Goal: Task Accomplishment & Management: Manage account settings

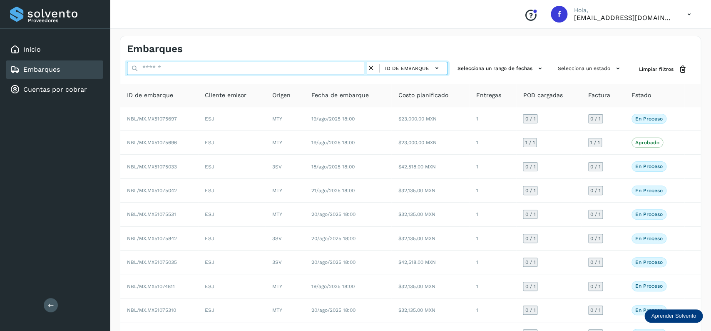
click at [177, 71] on input "text" at bounding box center [247, 68] width 240 height 13
type input "****"
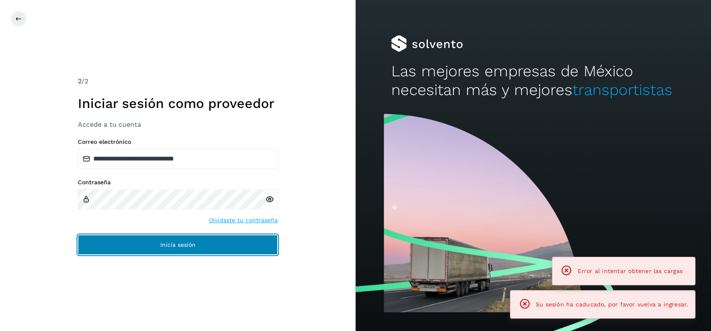
click at [201, 252] on button "Inicia sesión" at bounding box center [178, 244] width 200 height 20
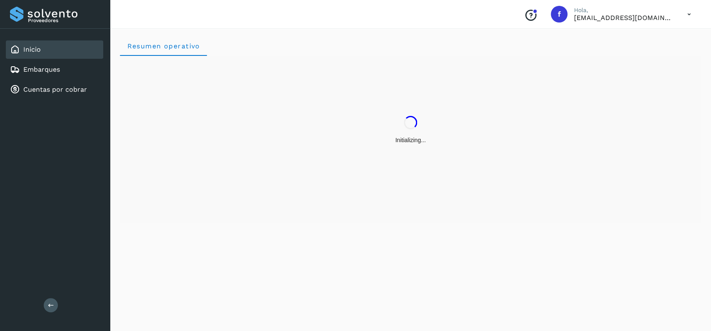
drag, startPoint x: 60, startPoint y: 54, endPoint x: 69, endPoint y: 59, distance: 9.7
click at [62, 56] on div "Inicio" at bounding box center [54, 49] width 97 height 18
click at [69, 59] on div "Inicio Embarques Cuentas por cobrar" at bounding box center [55, 70] width 110 height 82
click at [75, 63] on div "Embarques" at bounding box center [54, 69] width 97 height 18
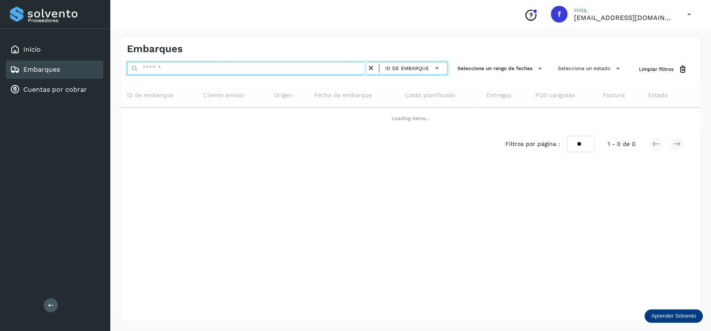
click at [195, 70] on input "text" at bounding box center [247, 68] width 240 height 13
type input "*"
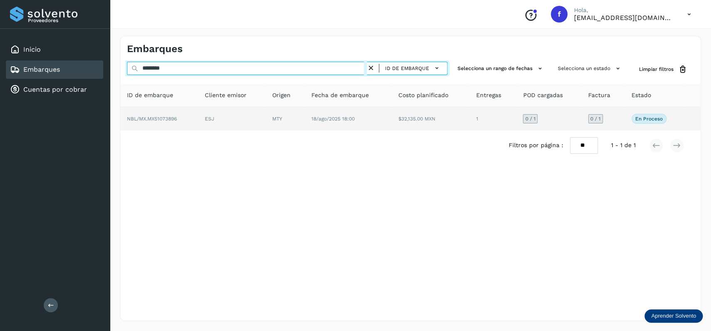
type input "********"
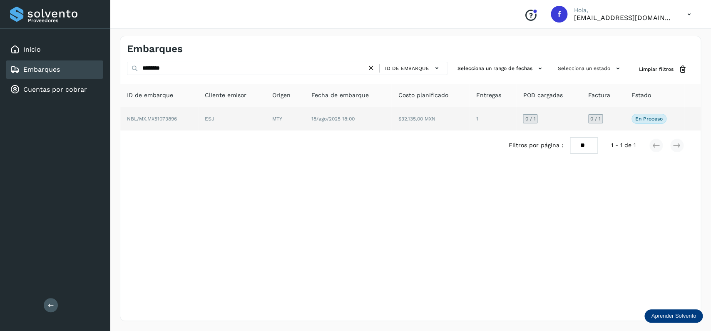
click at [469, 120] on td "$32,135.00 MXN" at bounding box center [492, 118] width 47 height 23
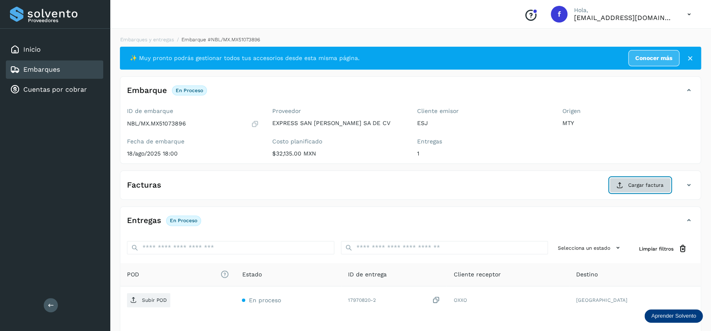
click at [629, 189] on button "Cargar factura" at bounding box center [640, 184] width 61 height 15
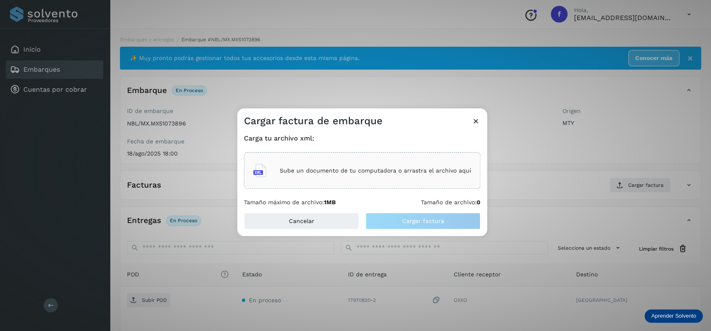
click at [325, 169] on p "Sube un documento de tu computadora o arrastra el archivo aquí" at bounding box center [376, 170] width 192 height 7
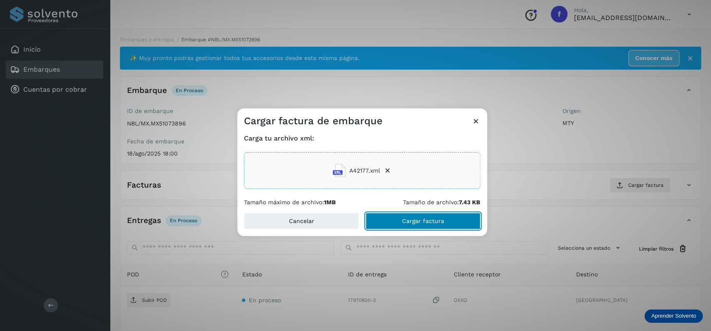
click at [399, 220] on button "Cargar factura" at bounding box center [423, 220] width 115 height 17
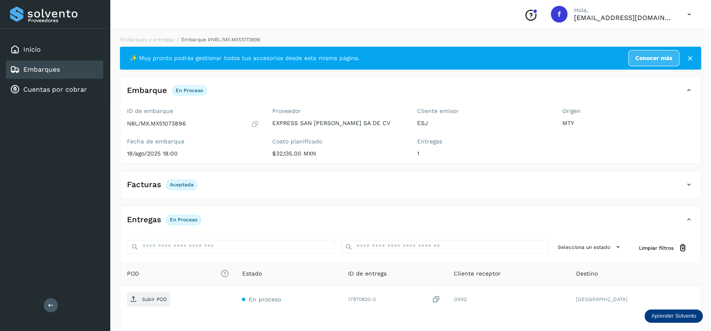
scroll to position [65, 0]
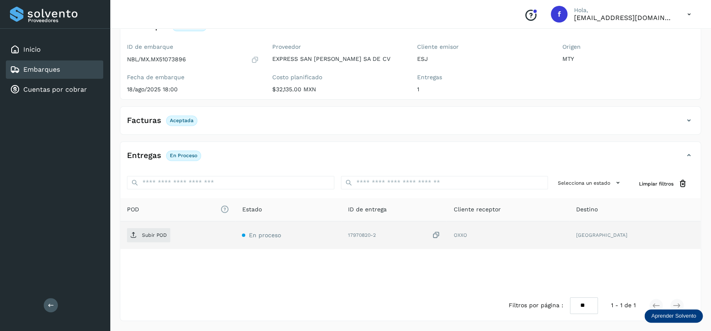
click at [235, 226] on td "Subir POD" at bounding box center [288, 234] width 106 height 27
click at [146, 229] on span "Subir POD" at bounding box center [148, 234] width 43 height 13
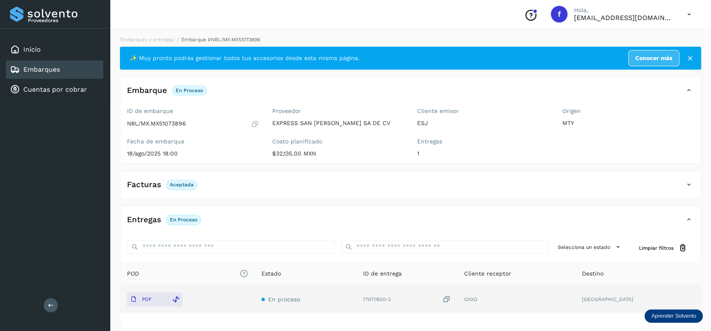
click at [62, 64] on div "Embarques" at bounding box center [54, 69] width 97 height 18
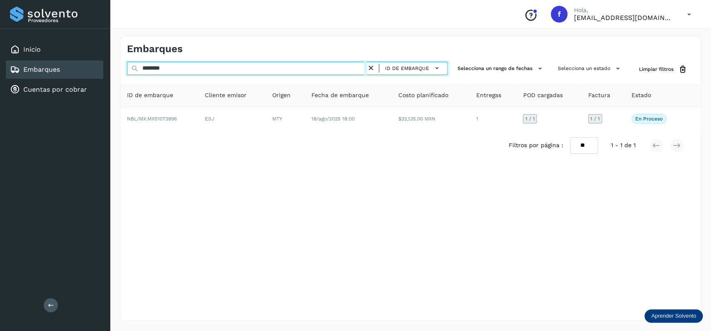
drag, startPoint x: 182, startPoint y: 71, endPoint x: 82, endPoint y: 71, distance: 99.9
click at [127, 71] on input "********" at bounding box center [247, 68] width 240 height 13
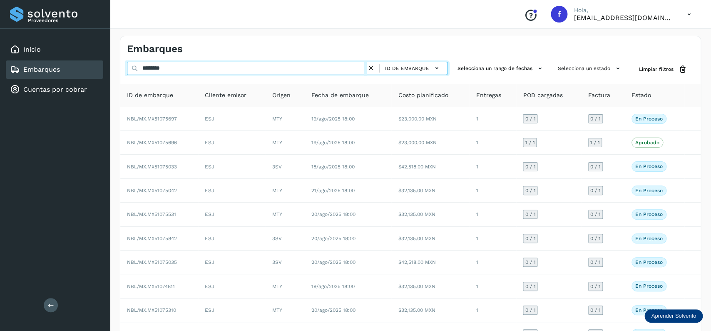
drag, startPoint x: 134, startPoint y: 69, endPoint x: 84, endPoint y: 69, distance: 50.8
click at [127, 69] on input "********" at bounding box center [247, 68] width 240 height 13
drag, startPoint x: 139, startPoint y: 69, endPoint x: 50, endPoint y: 69, distance: 88.7
click at [127, 69] on input "********" at bounding box center [247, 68] width 240 height 13
drag, startPoint x: 189, startPoint y: 67, endPoint x: 76, endPoint y: 69, distance: 112.4
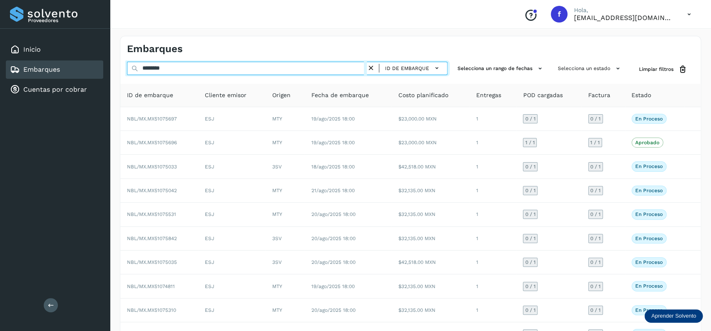
click at [127, 69] on input "********" at bounding box center [247, 68] width 240 height 13
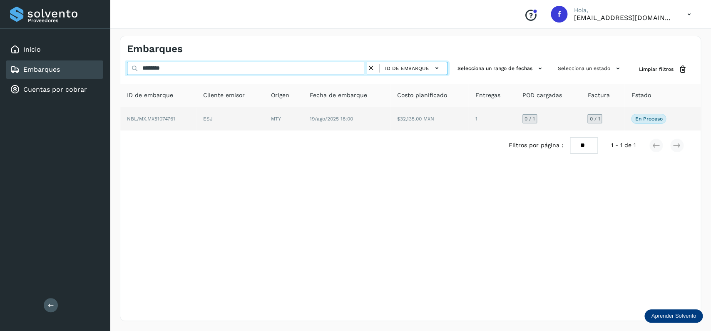
type input "********"
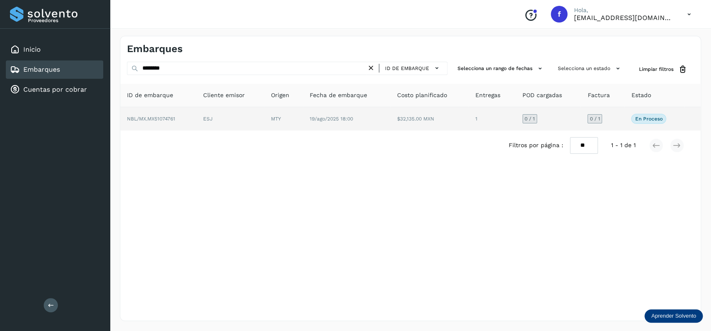
click at [391, 123] on td "19/ago/2025 18:00" at bounding box center [430, 118] width 78 height 23
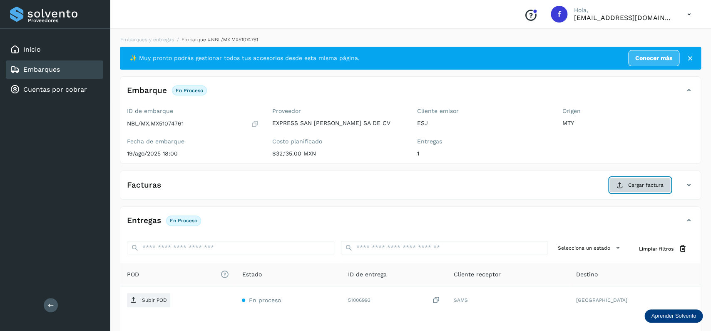
click at [652, 180] on button "Cargar factura" at bounding box center [640, 184] width 61 height 15
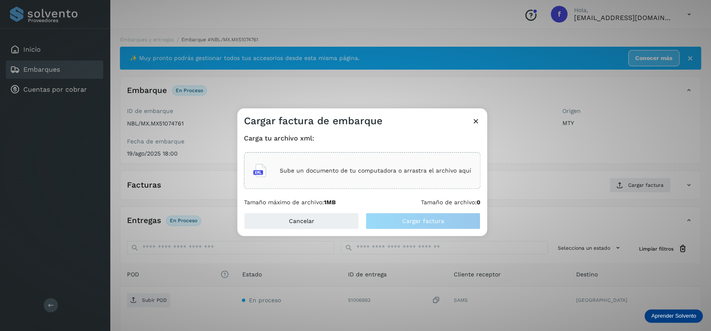
click at [358, 179] on div "Sube un documento de tu computadora o arrastra el archivo aquí" at bounding box center [362, 170] width 218 height 22
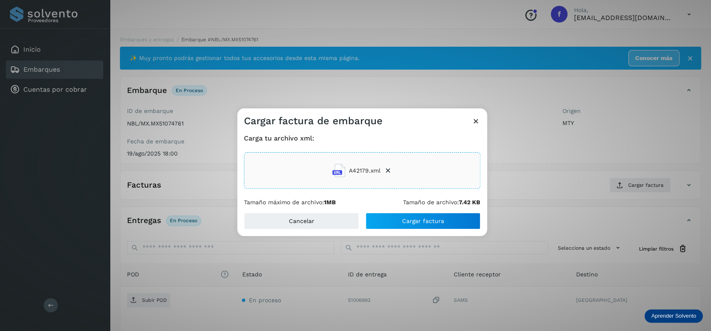
click at [430, 232] on div "Cancelar Cargar factura" at bounding box center [362, 223] width 250 height 23
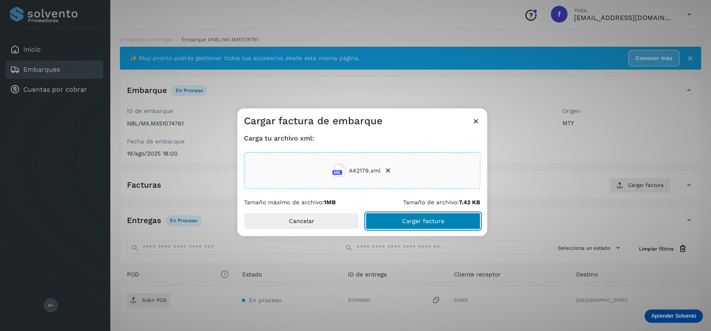
click at [427, 227] on button "Cargar factura" at bounding box center [423, 220] width 115 height 17
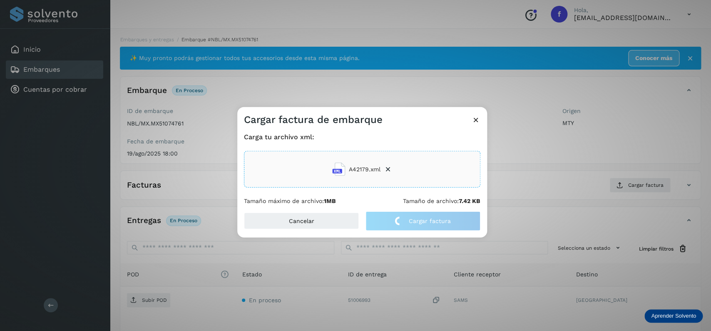
click at [401, 329] on div "Cargar factura de embarque Carga tu archivo xml: A42179.xml Tamaño máximo de ar…" at bounding box center [355, 165] width 711 height 331
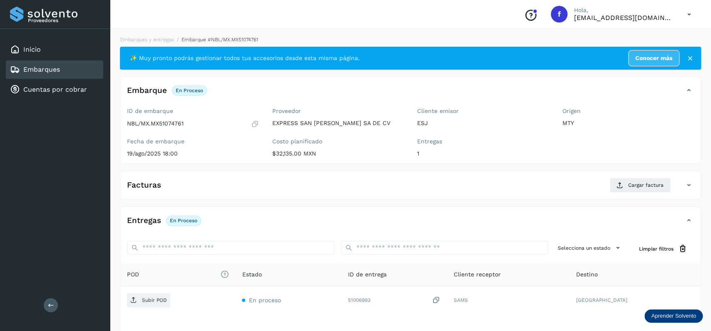
drag, startPoint x: 348, startPoint y: 207, endPoint x: 306, endPoint y: 177, distance: 51.5
click at [343, 206] on div "✨ Muy pronto podrás gestionar todos tus accesorios desde esta misma página. Con…" at bounding box center [410, 216] width 581 height 339
click at [306, 177] on div "Facturas Cargar factura Aún no has subido ninguna factura" at bounding box center [410, 184] width 581 height 29
click at [312, 179] on div "Facturas Cargar factura" at bounding box center [402, 184] width 564 height 15
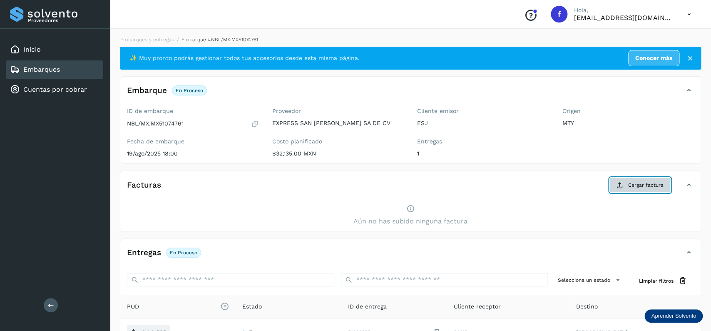
click at [617, 182] on button "Cargar factura" at bounding box center [640, 184] width 61 height 15
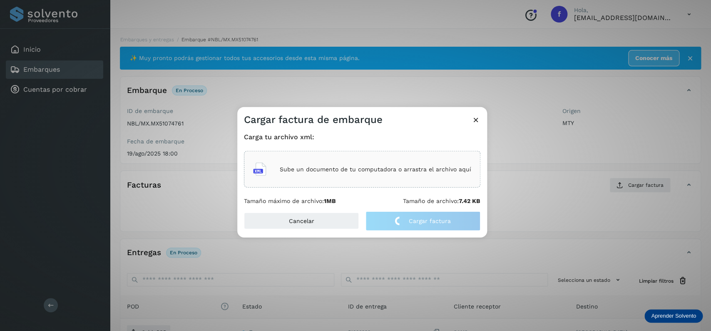
click at [259, 164] on icon at bounding box center [259, 168] width 13 height 13
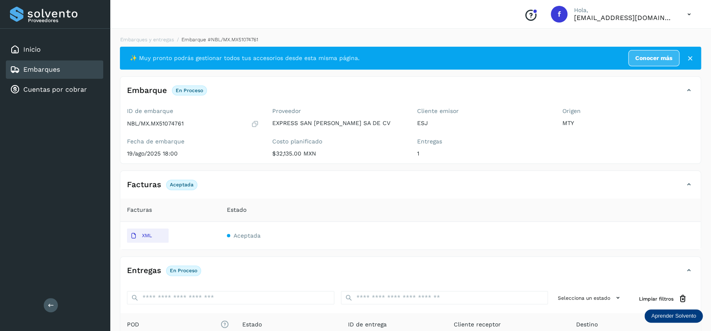
scroll to position [115, 0]
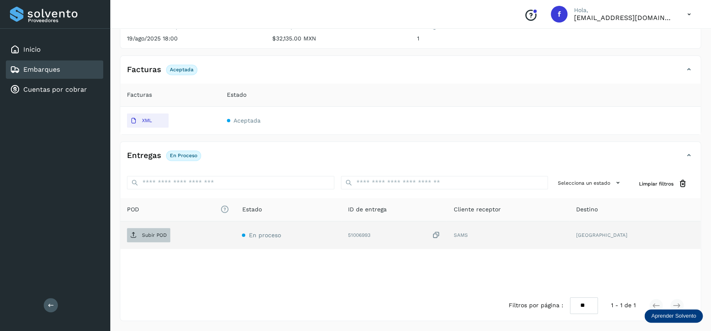
click at [162, 236] on p "Subir POD" at bounding box center [154, 235] width 25 height 6
click at [74, 74] on div "Embarques" at bounding box center [54, 69] width 97 height 18
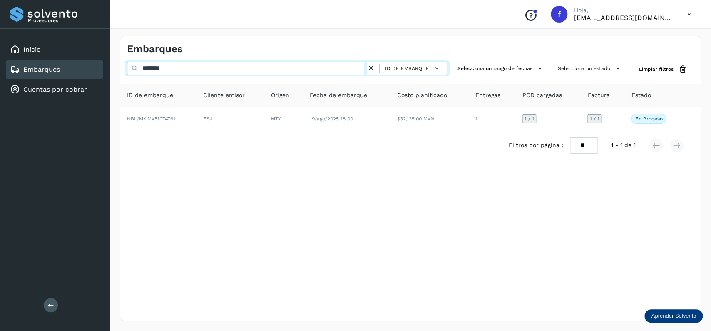
drag, startPoint x: 186, startPoint y: 69, endPoint x: 127, endPoint y: 79, distance: 59.5
click at [127, 75] on input "********" at bounding box center [247, 68] width 240 height 13
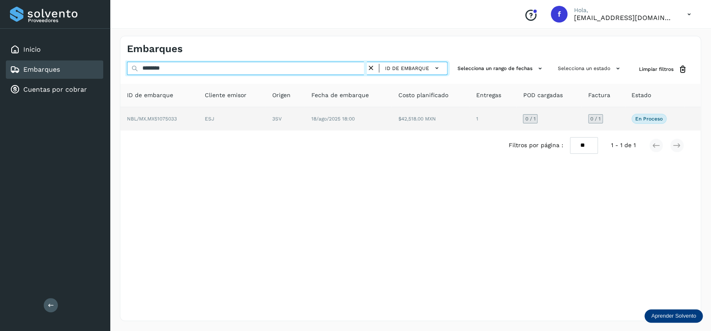
type input "********"
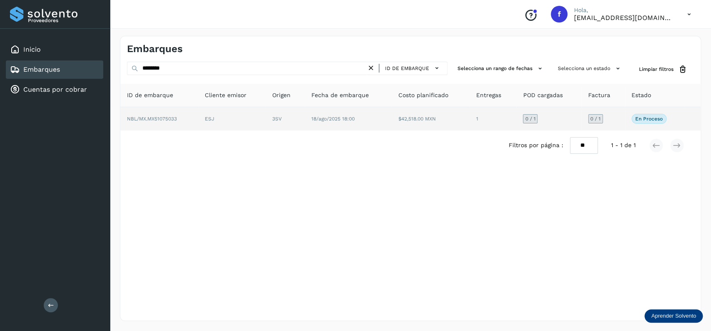
click at [469, 117] on td "$42,518.00 MXN" at bounding box center [492, 118] width 47 height 23
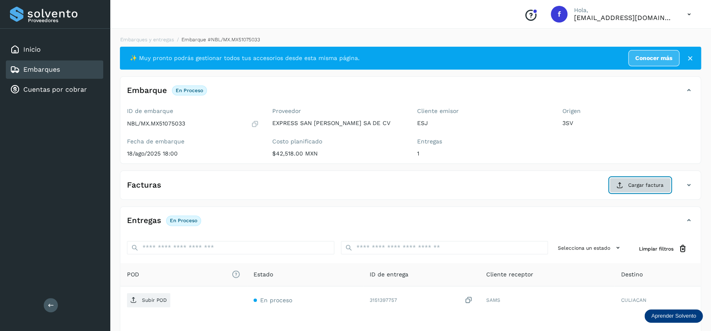
click at [624, 180] on button "Cargar factura" at bounding box center [640, 184] width 61 height 15
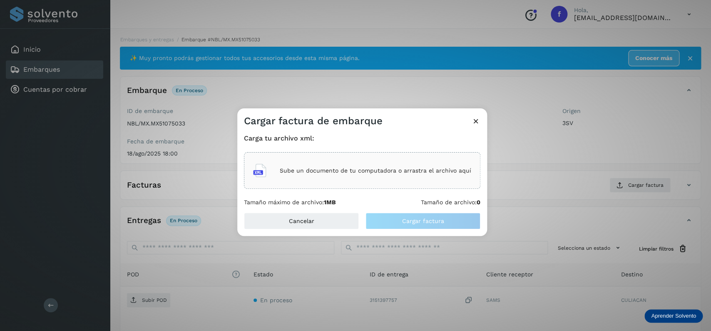
click at [347, 179] on div "Sube un documento de tu computadora o arrastra el archivo aquí" at bounding box center [362, 170] width 218 height 22
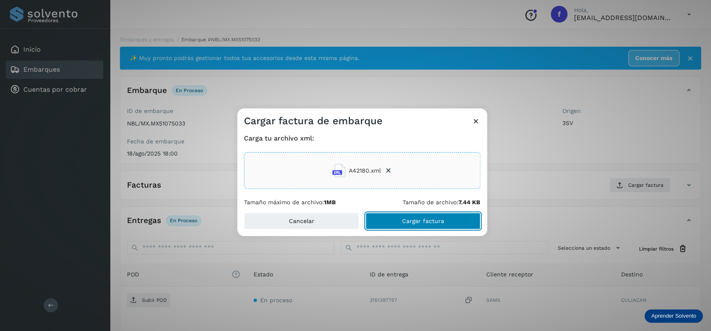
click at [379, 214] on button "Cargar factura" at bounding box center [423, 220] width 115 height 17
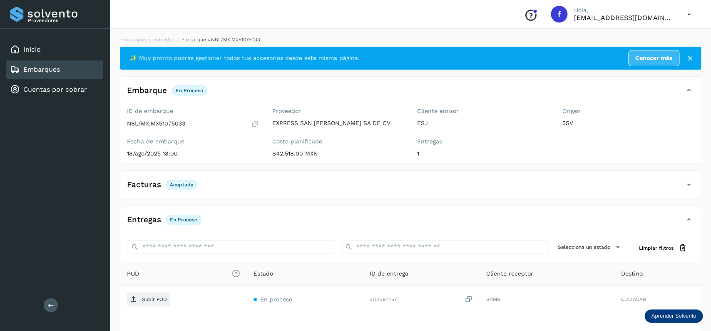
scroll to position [65, 0]
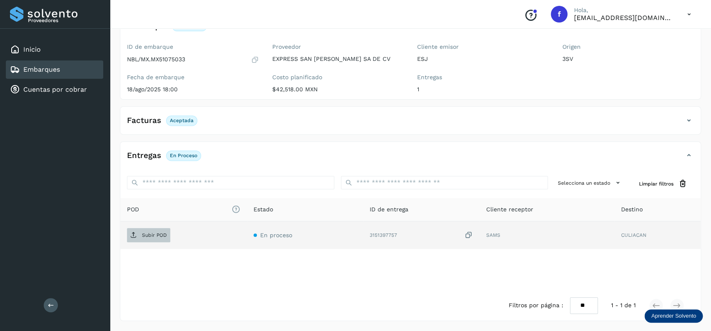
click at [150, 235] on p "Subir POD" at bounding box center [154, 235] width 25 height 6
click at [68, 69] on div "Embarques" at bounding box center [54, 69] width 97 height 18
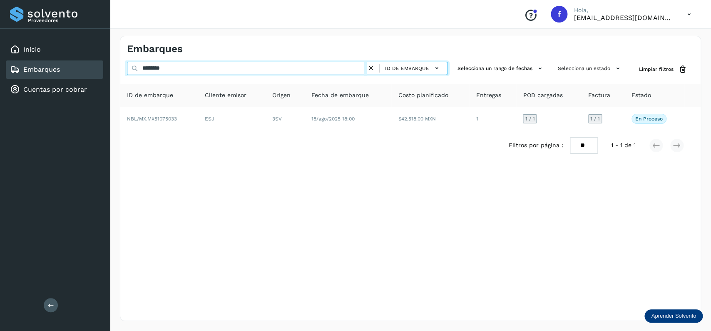
drag, startPoint x: 185, startPoint y: 66, endPoint x: 119, endPoint y: 66, distance: 65.8
click at [127, 66] on input "********" at bounding box center [247, 68] width 240 height 13
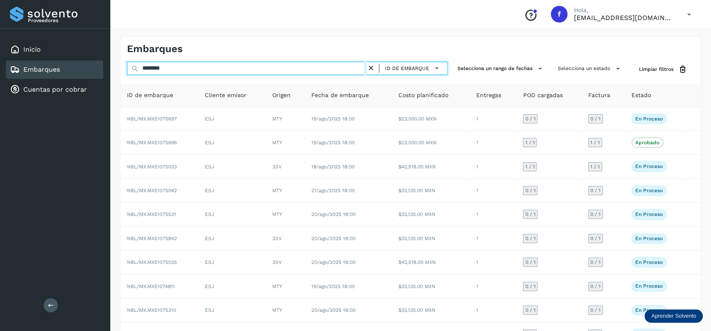
drag, startPoint x: 192, startPoint y: 65, endPoint x: 103, endPoint y: 65, distance: 88.3
click at [127, 65] on input "********" at bounding box center [247, 68] width 240 height 13
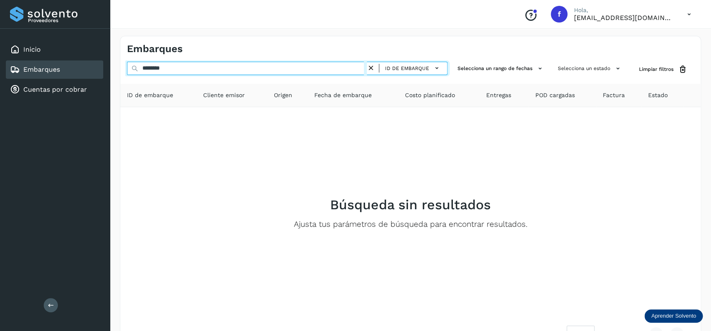
drag, startPoint x: 189, startPoint y: 71, endPoint x: 114, endPoint y: 72, distance: 74.1
click at [127, 72] on input "********" at bounding box center [247, 68] width 240 height 13
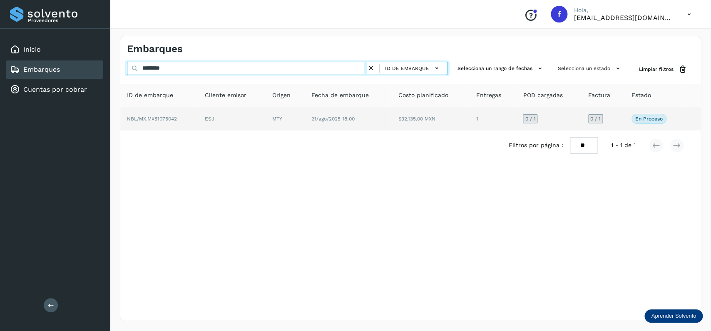
type input "********"
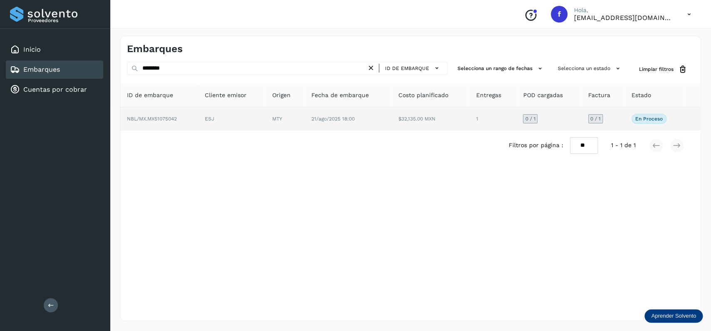
click at [324, 118] on span "21/ago/2025 18:00" at bounding box center [332, 119] width 43 height 6
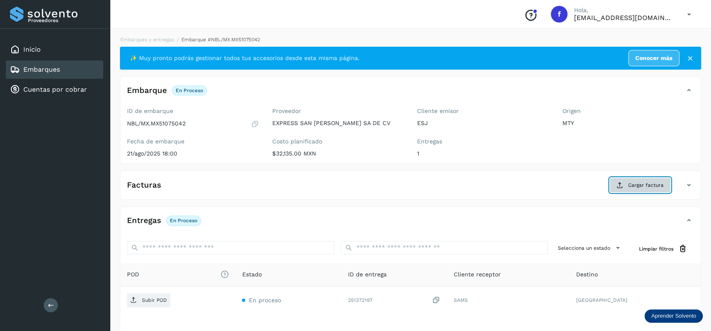
click at [647, 187] on span "Cargar factura" at bounding box center [645, 184] width 35 height 7
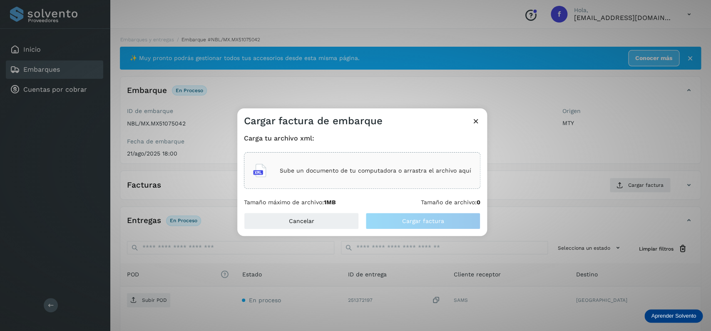
click at [383, 173] on div "Sube un documento de tu computadora o arrastra el archivo aquí" at bounding box center [362, 170] width 218 height 22
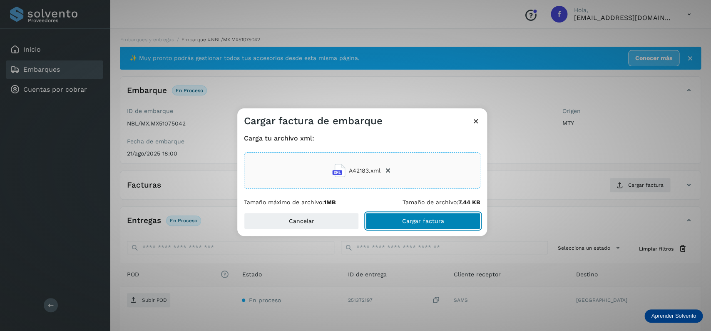
click at [415, 222] on span "Cargar factura" at bounding box center [423, 221] width 42 height 6
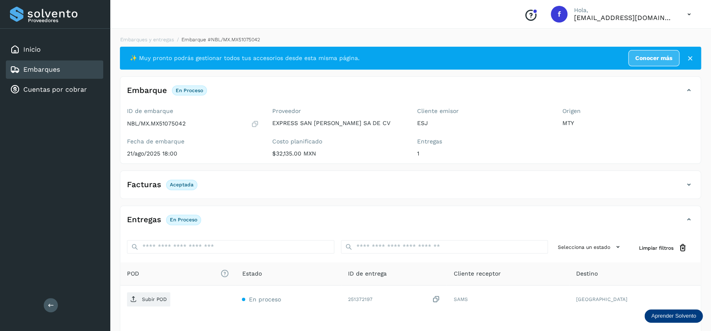
scroll to position [65, 0]
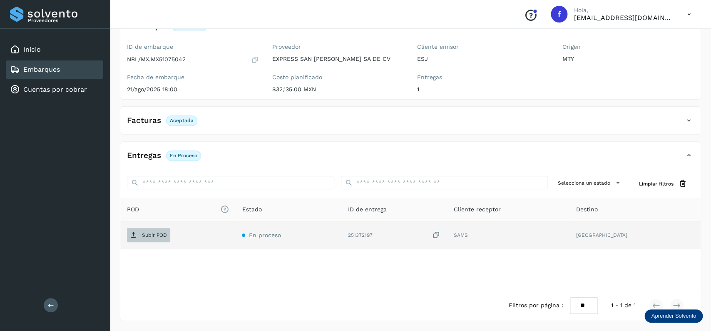
click at [138, 229] on span "Subir POD" at bounding box center [148, 234] width 43 height 13
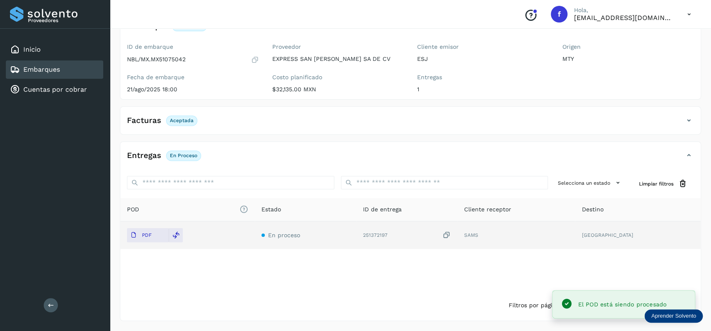
scroll to position [0, 0]
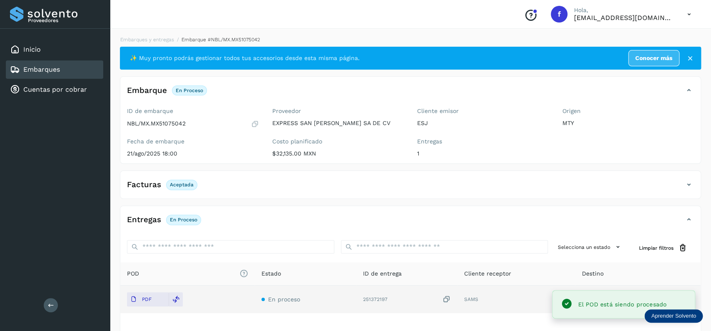
click at [62, 64] on div "Embarques" at bounding box center [54, 69] width 97 height 18
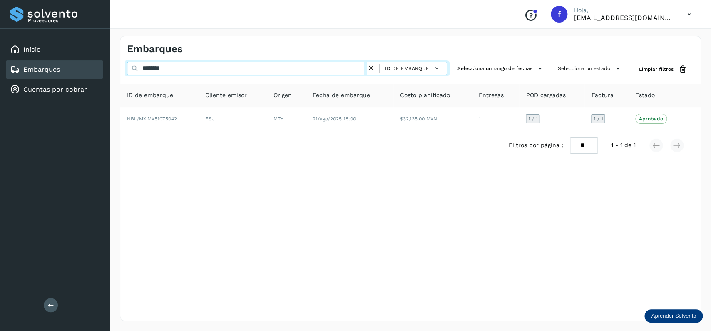
drag, startPoint x: 186, startPoint y: 65, endPoint x: 106, endPoint y: 72, distance: 79.9
click at [127, 72] on input "********" at bounding box center [247, 68] width 240 height 13
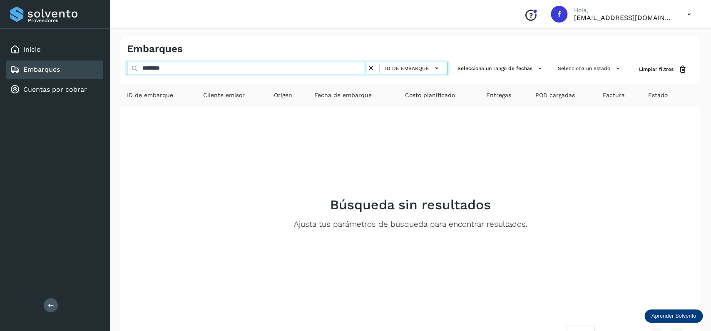
type input "********"
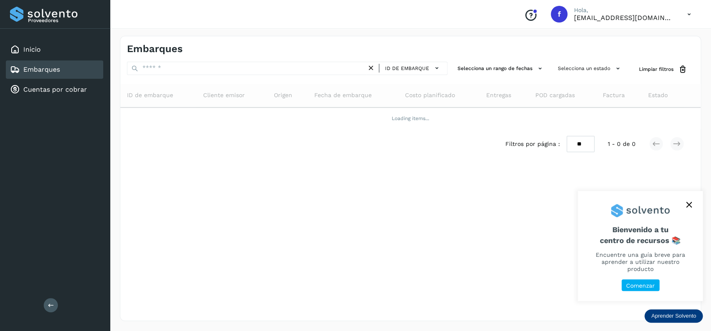
click at [73, 63] on div "Embarques" at bounding box center [54, 69] width 97 height 18
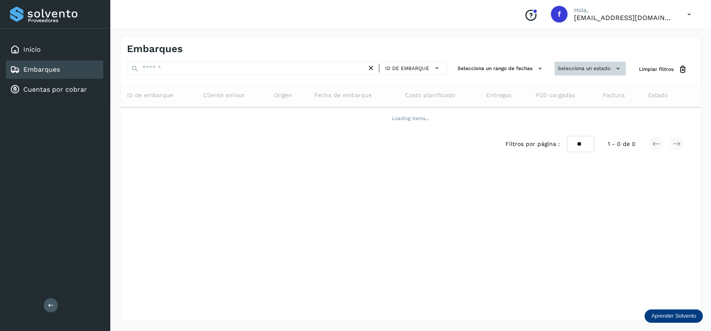
click at [570, 65] on button "Selecciona un estado" at bounding box center [590, 69] width 71 height 14
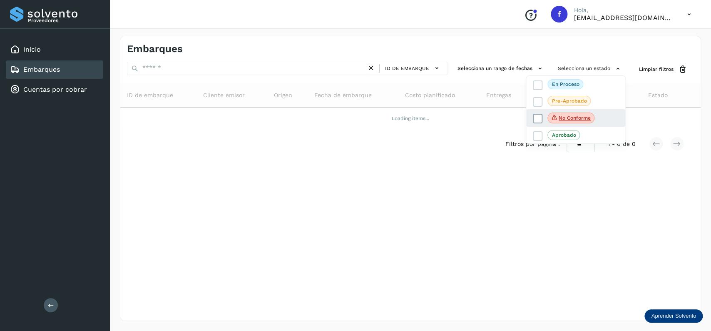
click at [535, 123] on label "No conforme" at bounding box center [564, 117] width 62 height 11
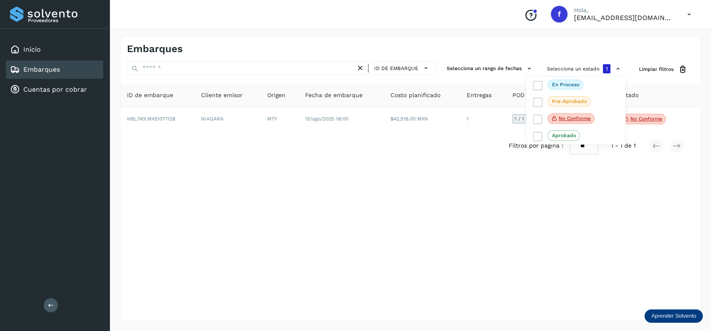
click at [385, 154] on div at bounding box center [355, 165] width 711 height 331
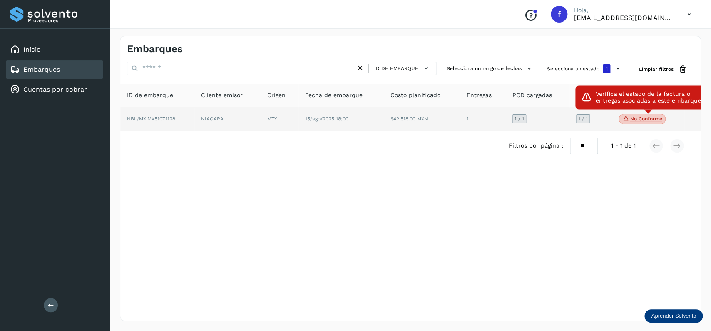
click at [646, 120] on p "No conforme" at bounding box center [646, 119] width 32 height 6
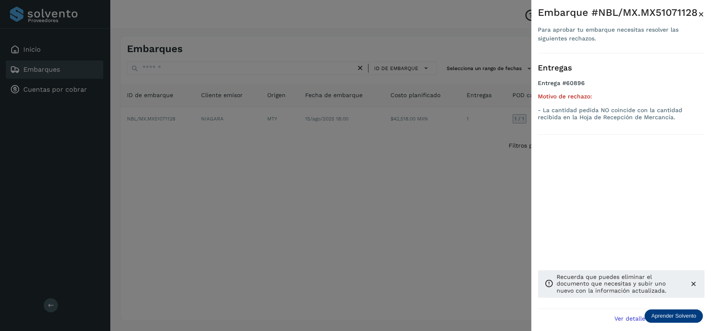
click at [295, 175] on div at bounding box center [355, 165] width 711 height 331
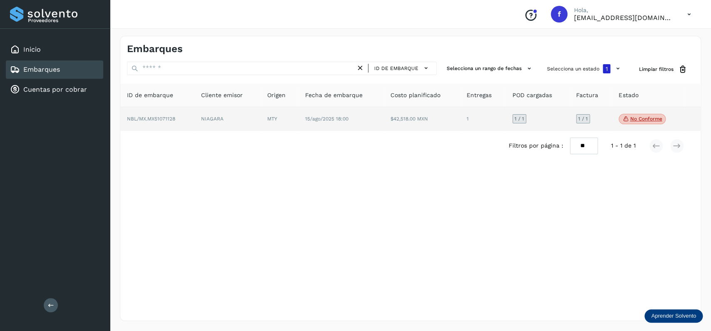
click at [384, 131] on td "15/ago/2025 18:00" at bounding box center [422, 119] width 76 height 24
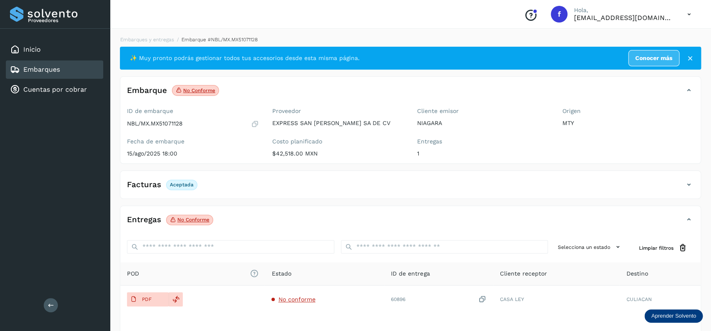
scroll to position [65, 0]
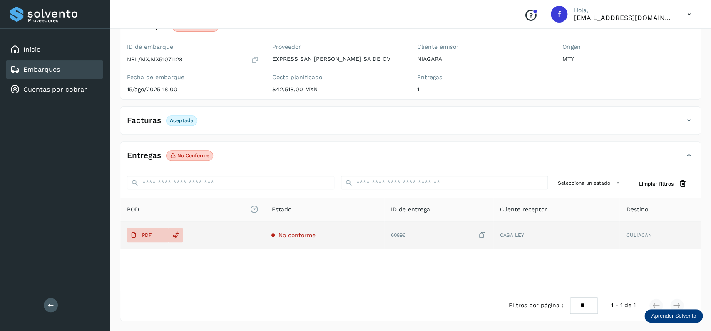
click at [265, 225] on td "PDF" at bounding box center [324, 234] width 119 height 27
click at [265, 226] on td "PDF" at bounding box center [324, 234] width 119 height 27
click at [158, 228] on button "PDF" at bounding box center [148, 235] width 42 height 14
click at [153, 236] on span "PDF" at bounding box center [141, 234] width 28 height 13
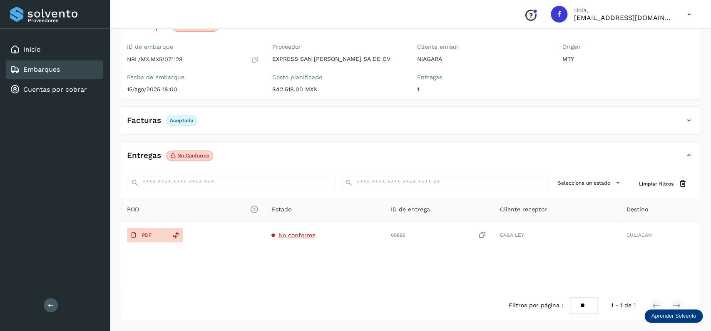
click at [62, 63] on div "Embarques" at bounding box center [54, 69] width 97 height 18
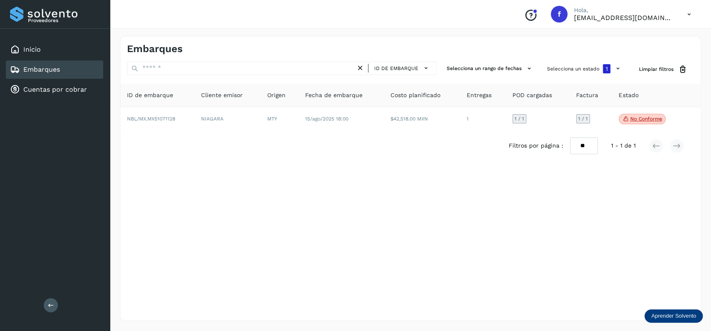
click at [360, 65] on icon at bounding box center [360, 68] width 9 height 9
click at [360, 64] on icon at bounding box center [360, 68] width 9 height 9
click at [550, 66] on button "Selecciona un estado 1" at bounding box center [585, 69] width 82 height 14
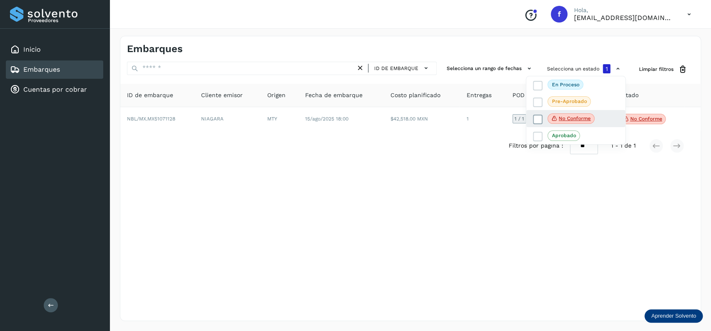
click at [535, 115] on span at bounding box center [538, 119] width 10 height 10
